Goal: Transaction & Acquisition: Obtain resource

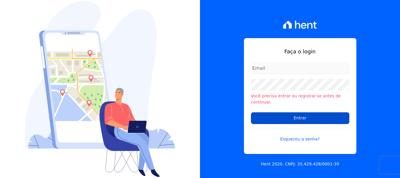
type input "cabralempreendimentoscomercial@gmail.com"
click at [295, 115] on input "Entrar" at bounding box center [300, 118] width 98 height 12
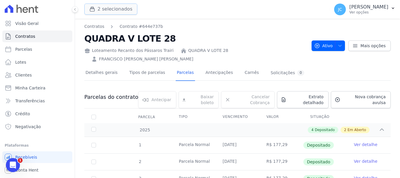
click at [124, 10] on button "2 selecionados" at bounding box center [110, 9] width 53 height 11
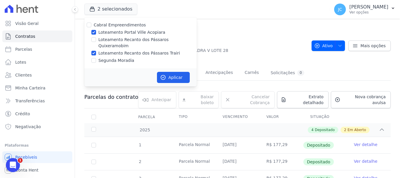
click at [136, 50] on label "Loteamento Recanto dos Pássaros Trairi" at bounding box center [139, 53] width 82 height 6
click at [96, 51] on input "Loteamento Recanto dos Pássaros Trairi" at bounding box center [93, 53] width 5 height 5
checkbox input "false"
click at [139, 33] on label "Loteamento Portal Ville Acopiara" at bounding box center [131, 32] width 67 height 6
click at [96, 33] on input "Loteamento Portal Ville Acopiara" at bounding box center [93, 32] width 5 height 5
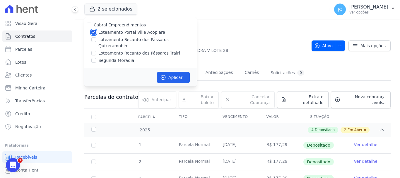
checkbox input "false"
click at [140, 38] on label "Loteamento Recanto dos Pássaros Quixeramobim" at bounding box center [147, 43] width 98 height 12
click at [96, 38] on input "Loteamento Recanto dos Pássaros Quixeramobim" at bounding box center [93, 39] width 5 height 5
checkbox input "true"
click at [170, 72] on button "Aplicar" at bounding box center [173, 77] width 33 height 11
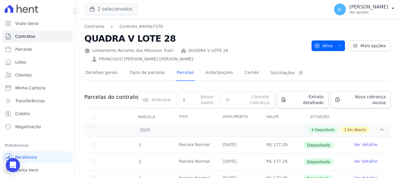
click at [104, 10] on button "2 selecionados" at bounding box center [110, 9] width 53 height 11
click at [120, 12] on button "2 selecionados" at bounding box center [110, 9] width 53 height 11
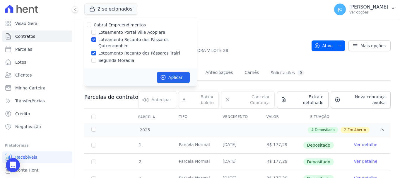
drag, startPoint x: 144, startPoint y: 44, endPoint x: 147, endPoint y: 37, distance: 6.7
click at [144, 43] on div "[PERSON_NAME] Empreendimentos Loteamento Portal Ville Acopiara Loteamento Recan…" at bounding box center [140, 42] width 112 height 51
click at [147, 37] on label "Loteamento Recanto dos Pássaros Quixeramobim" at bounding box center [147, 43] width 98 height 12
click at [96, 37] on input "Loteamento Recanto dos Pássaros Quixeramobim" at bounding box center [93, 39] width 5 height 5
checkbox input "false"
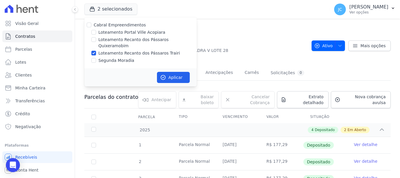
click at [146, 50] on label "Loteamento Recanto dos Pássaros Trairi" at bounding box center [139, 53] width 82 height 6
click at [96, 51] on input "Loteamento Recanto dos Pássaros Trairi" at bounding box center [93, 53] width 5 height 5
checkbox input "false"
click at [154, 41] on label "Loteamento Recanto dos Pássaros Quixeramobim" at bounding box center [147, 43] width 98 height 12
click at [96, 41] on input "Loteamento Recanto dos Pássaros Quixeramobim" at bounding box center [93, 39] width 5 height 5
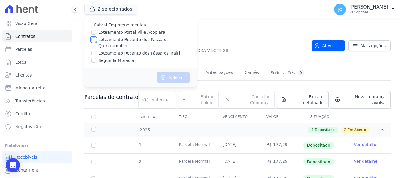
checkbox input "true"
click at [173, 72] on button "Aplicar" at bounding box center [173, 77] width 33 height 11
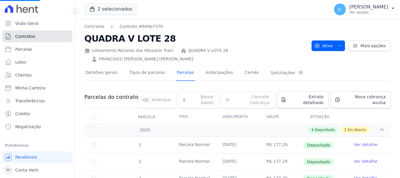
click at [49, 35] on link "Contratos" at bounding box center [37, 36] width 70 height 12
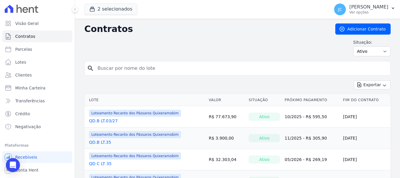
click at [121, 64] on input "search" at bounding box center [241, 68] width 294 height 12
drag, startPoint x: 116, startPoint y: 6, endPoint x: 116, endPoint y: 10, distance: 4.1
click at [116, 6] on button "2 selecionados" at bounding box center [110, 9] width 53 height 11
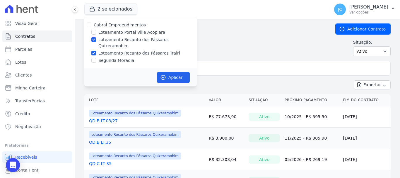
click at [131, 50] on label "Loteamento Recanto dos Pássaros Trairi" at bounding box center [139, 53] width 82 height 6
click at [96, 51] on input "Loteamento Recanto dos Pássaros Trairi" at bounding box center [93, 53] width 5 height 5
checkbox input "false"
click at [170, 72] on button "Aplicar" at bounding box center [173, 77] width 33 height 11
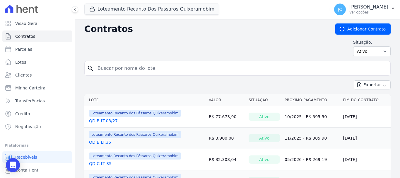
click at [175, 72] on input "search" at bounding box center [241, 68] width 294 height 12
type input "B"
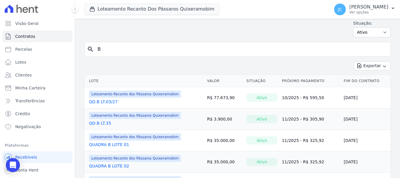
scroll to position [29, 0]
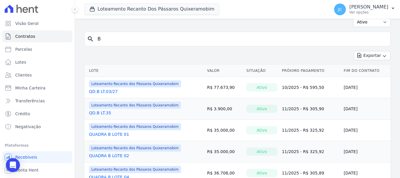
click at [102, 92] on link "QD.B LT.03/27" at bounding box center [103, 91] width 29 height 6
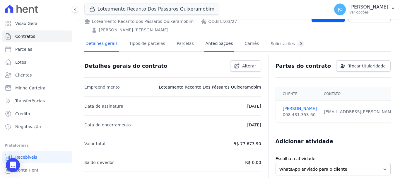
scroll to position [25, 0]
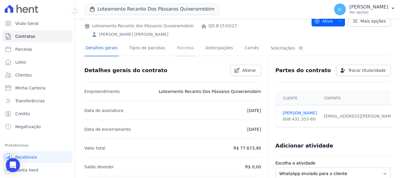
click at [180, 41] on link "Parcelas" at bounding box center [185, 49] width 19 height 16
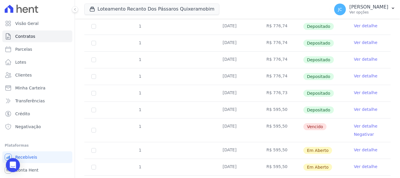
scroll to position [184, 0]
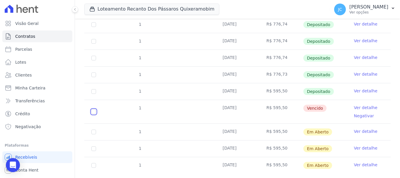
click at [95, 109] on input "checkbox" at bounding box center [93, 111] width 5 height 5
checkbox input "true"
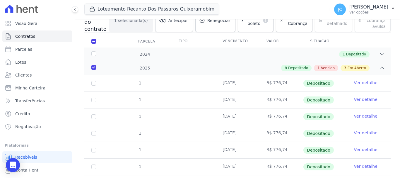
scroll to position [48, 0]
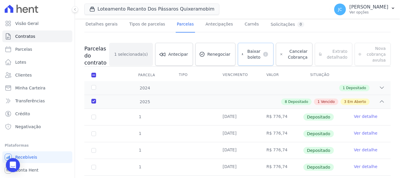
click at [249, 48] on span "Baixar boleto" at bounding box center [253, 54] width 15 height 12
